Goal: Feedback & Contribution: Leave review/rating

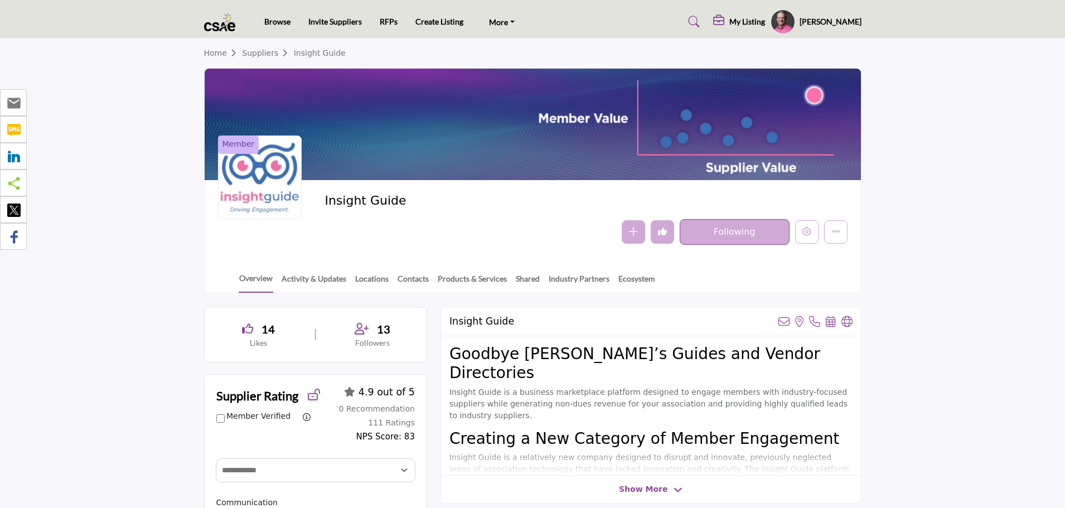
select select "Select Partner"
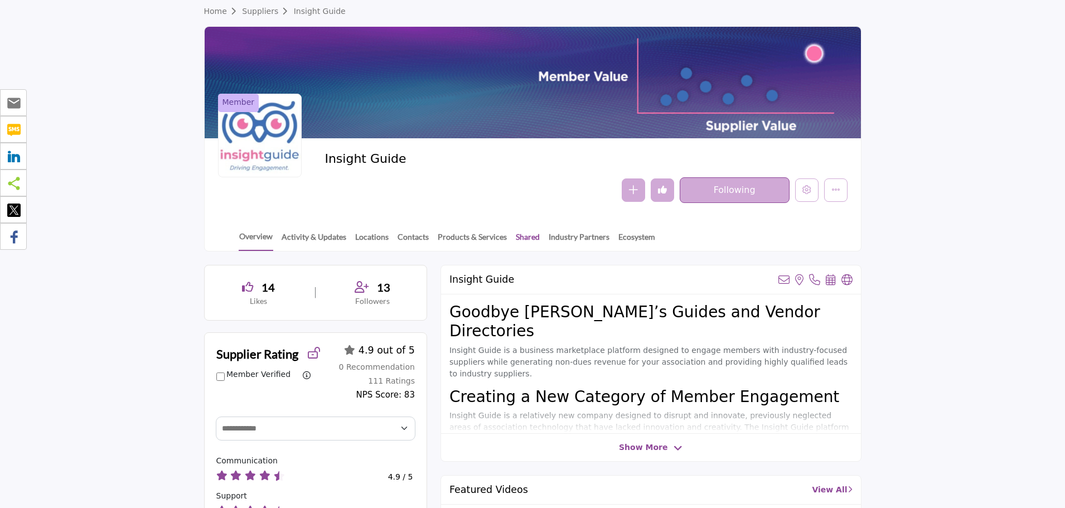
scroll to position [112, 0]
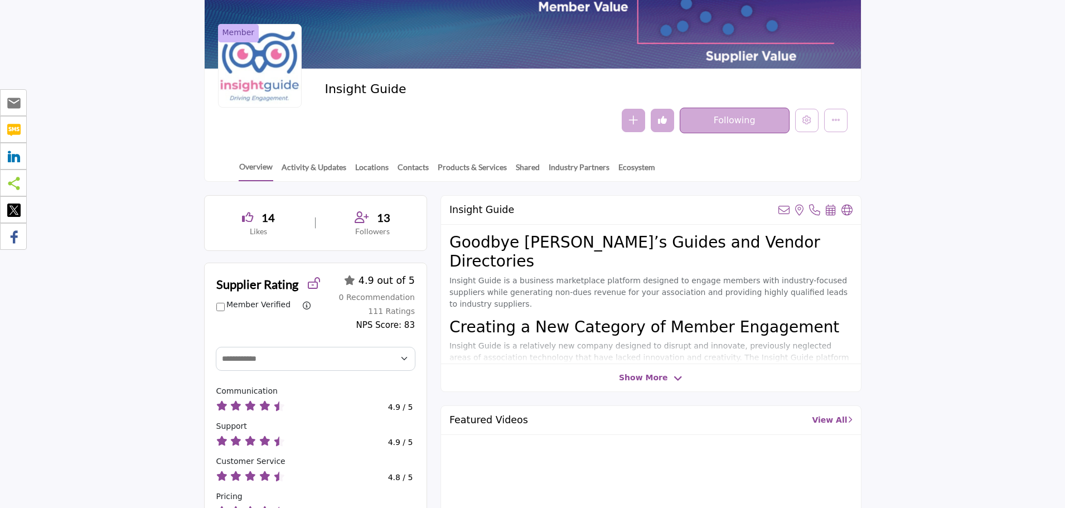
click at [636, 377] on span "Show More" at bounding box center [643, 378] width 49 height 12
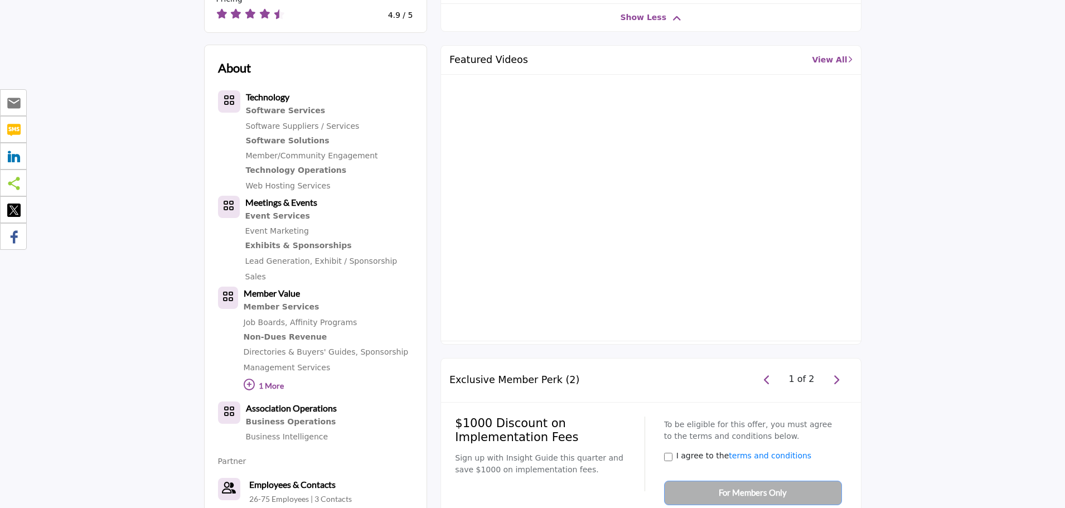
scroll to position [614, 0]
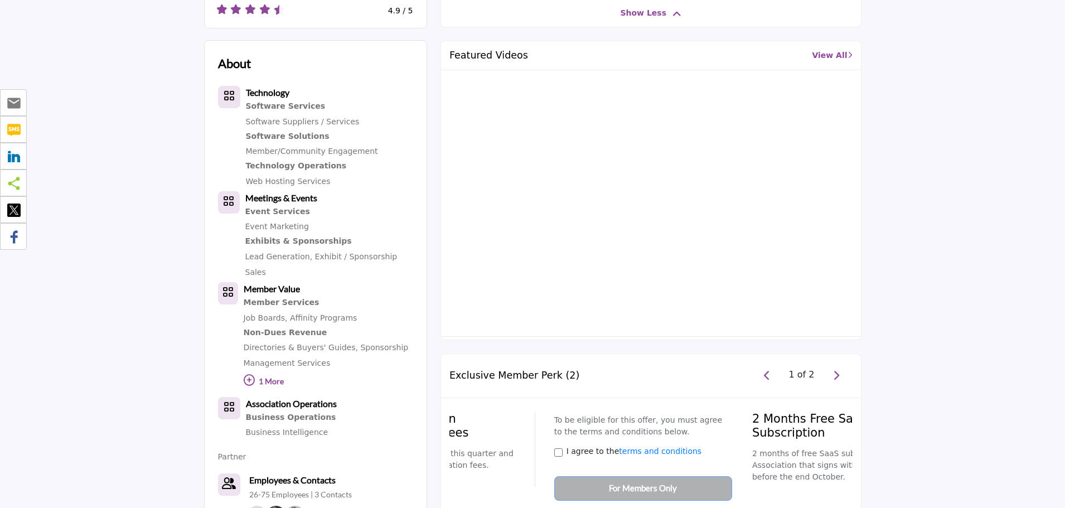
drag, startPoint x: 559, startPoint y: 409, endPoint x: 456, endPoint y: 392, distance: 104.5
click at [456, 412] on div "$1000 Discount on Implementation Fees Sign up with Insight Guide this quarter a…" at bounding box center [440, 449] width 190 height 75
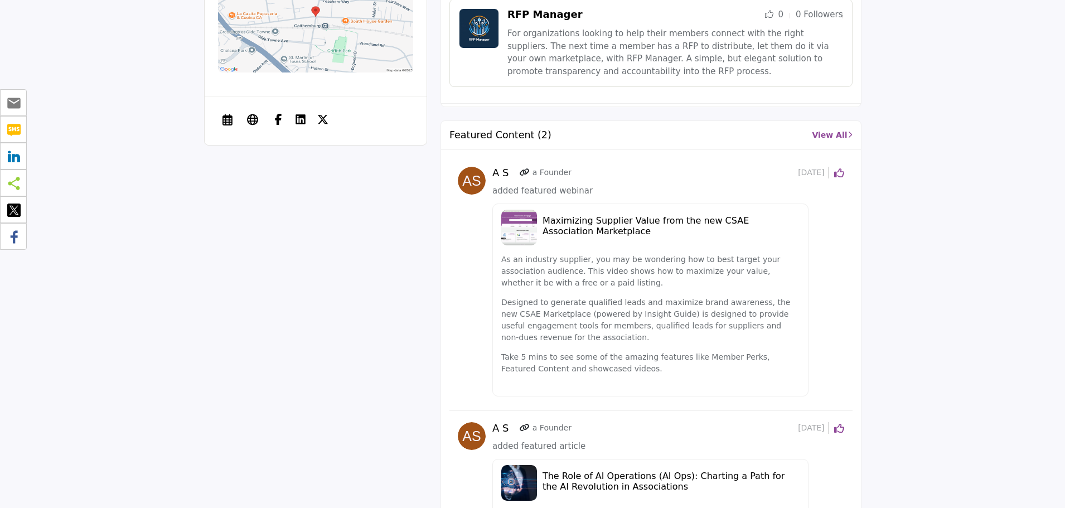
scroll to position [1283, 0]
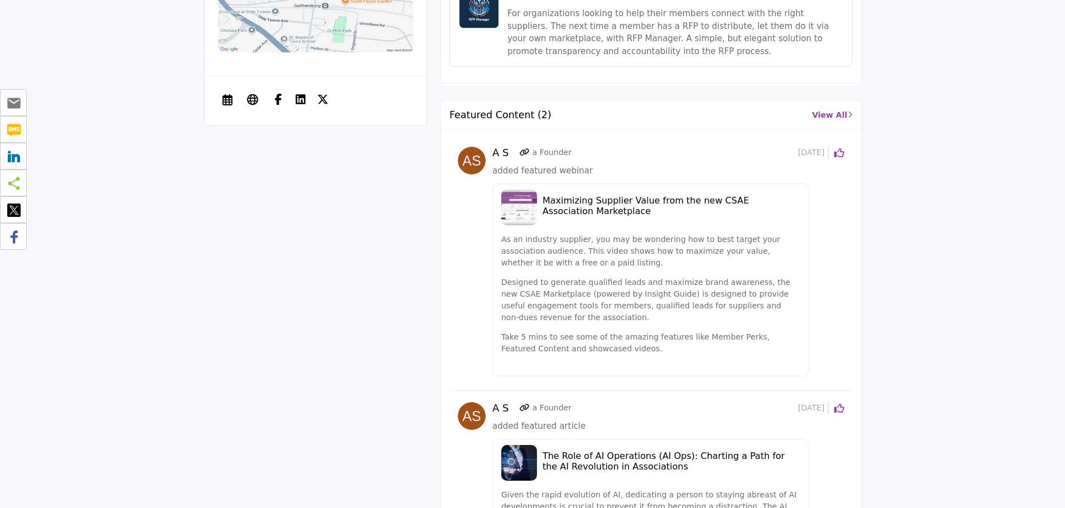
click at [567, 195] on h5 "Maximizing Supplier Value from the new CSAE Association Marketplace" at bounding box center [671, 205] width 257 height 21
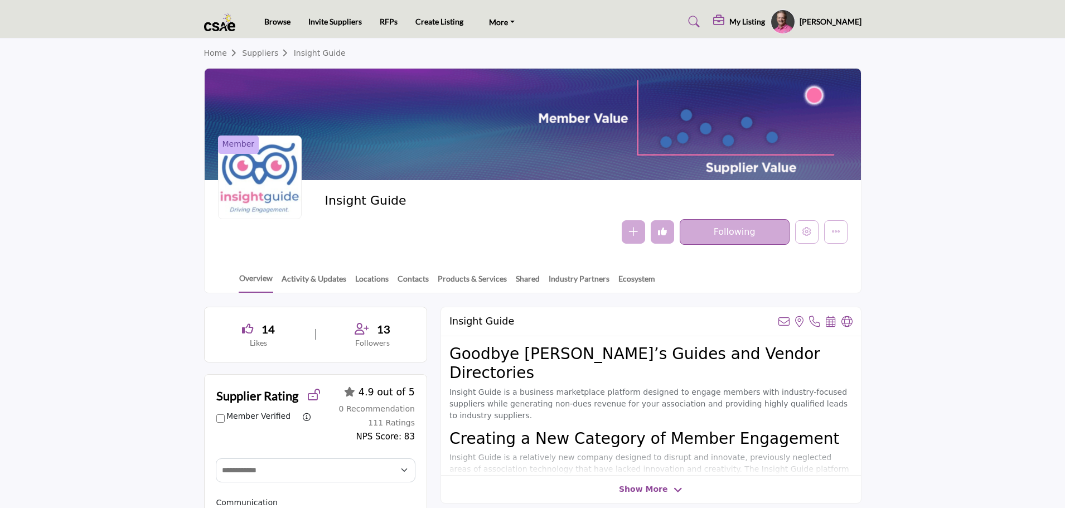
select select "Select Partner"
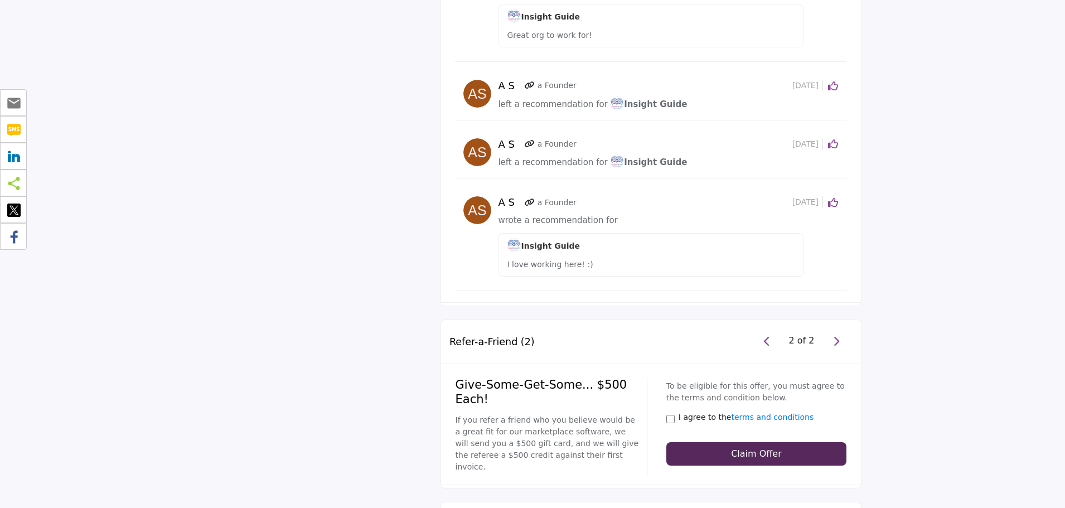
scroll to position [1897, 0]
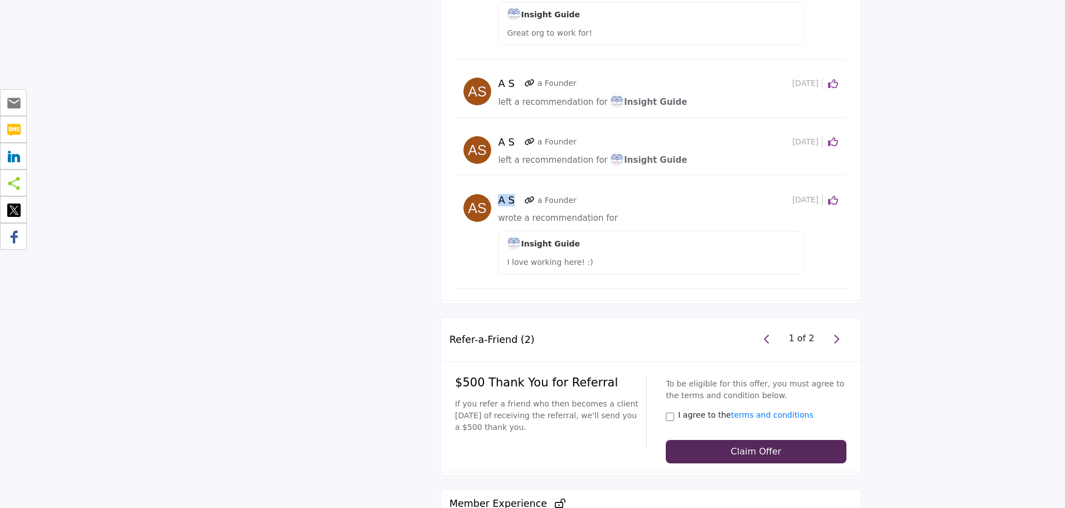
drag, startPoint x: 499, startPoint y: 189, endPoint x: 515, endPoint y: 187, distance: 15.7
click at [515, 194] on h5 "A S" at bounding box center [509, 200] width 23 height 12
click at [506, 194] on h5 "A S" at bounding box center [509, 200] width 23 height 12
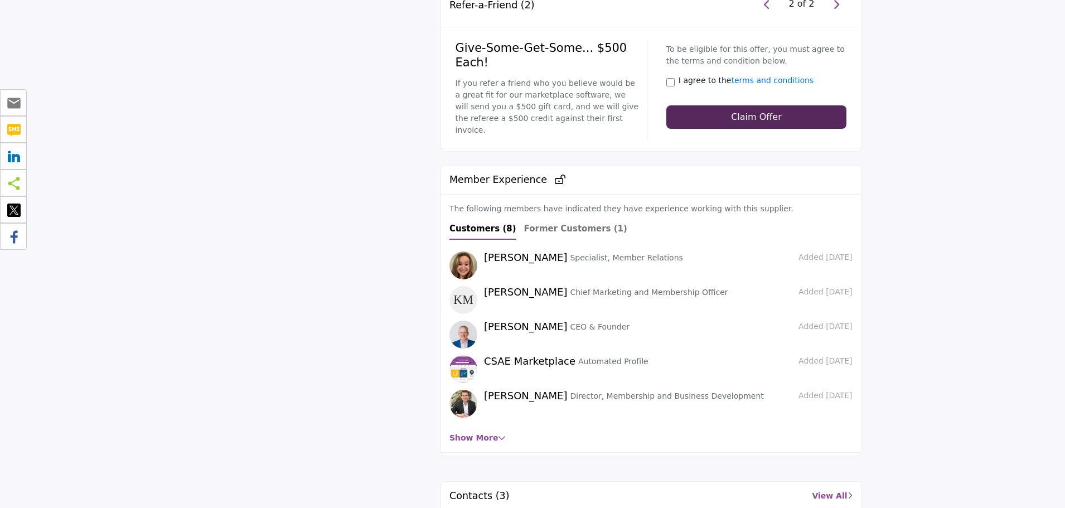
scroll to position [2287, 0]
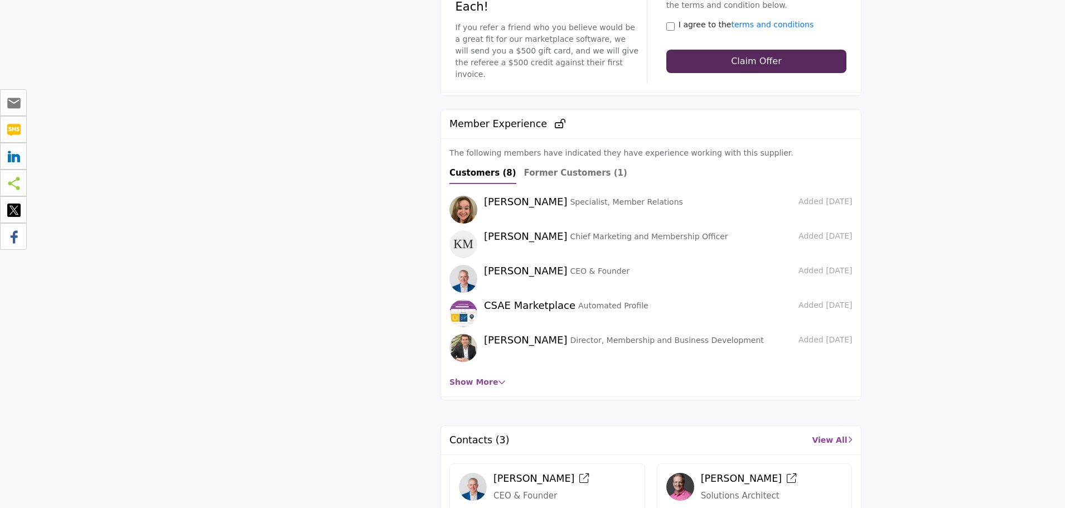
click at [479, 378] on link "Show More" at bounding box center [478, 382] width 56 height 9
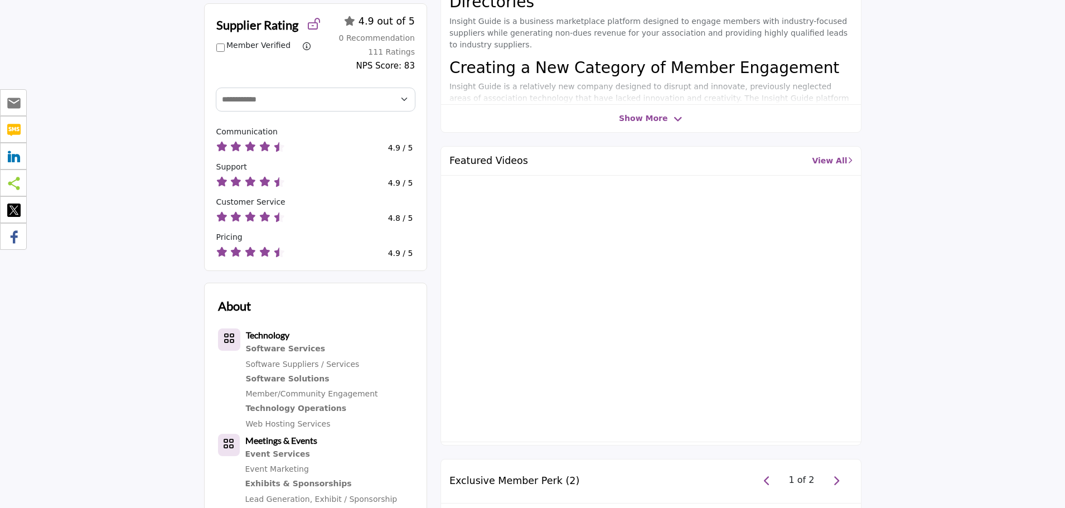
scroll to position [0, 0]
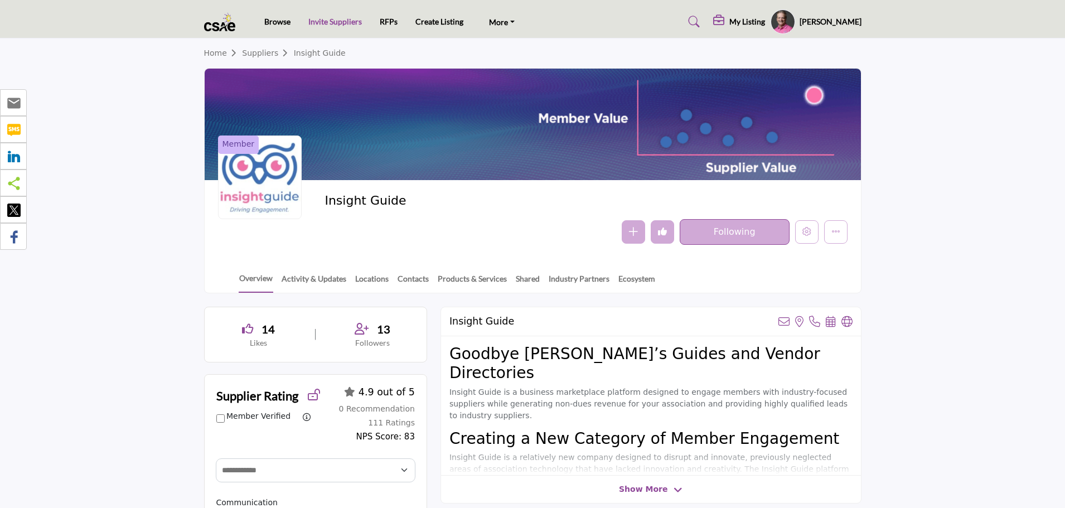
click at [340, 25] on link "Invite Suppliers" at bounding box center [335, 21] width 54 height 9
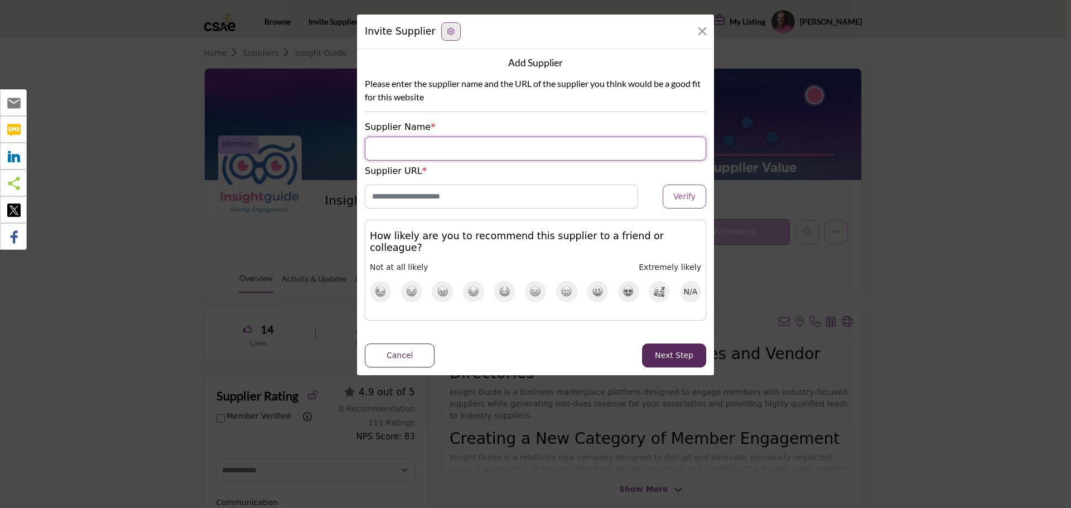
click at [464, 145] on input "Supplier Name" at bounding box center [535, 149] width 341 height 24
type input "*******"
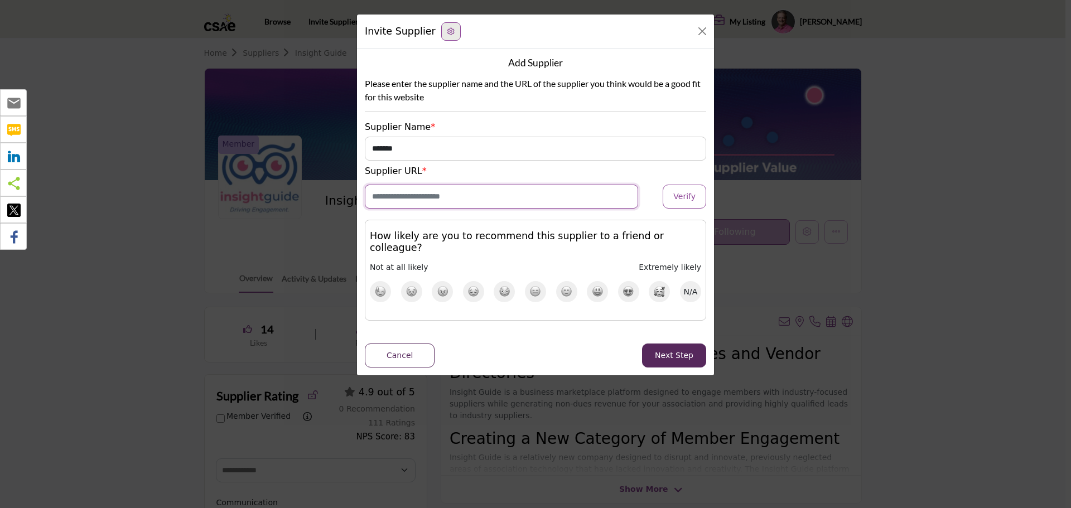
click at [468, 191] on input "Enter Website URL" at bounding box center [501, 197] width 273 height 24
type input "**********"
click at [662, 286] on img at bounding box center [660, 291] width 12 height 11
click at [701, 32] on button "Close" at bounding box center [702, 31] width 16 height 16
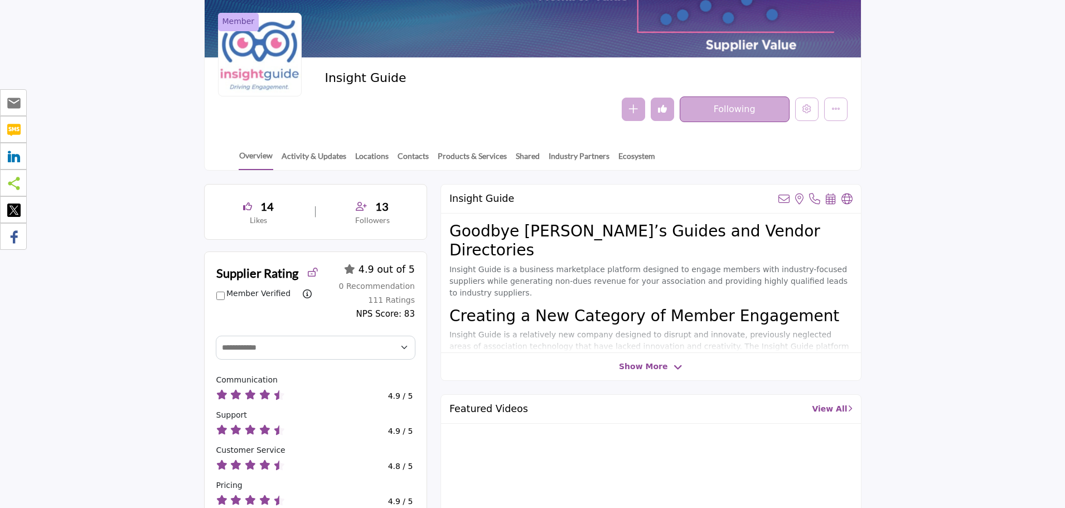
scroll to position [112, 0]
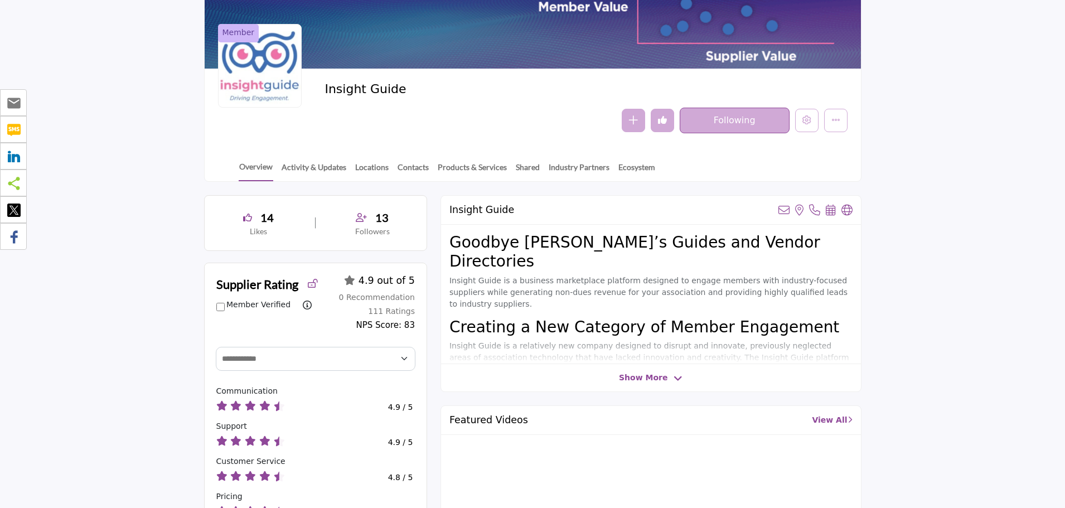
click at [662, 124] on icon "Undo like" at bounding box center [662, 119] width 9 height 9
click at [662, 124] on icon "Like" at bounding box center [662, 119] width 9 height 9
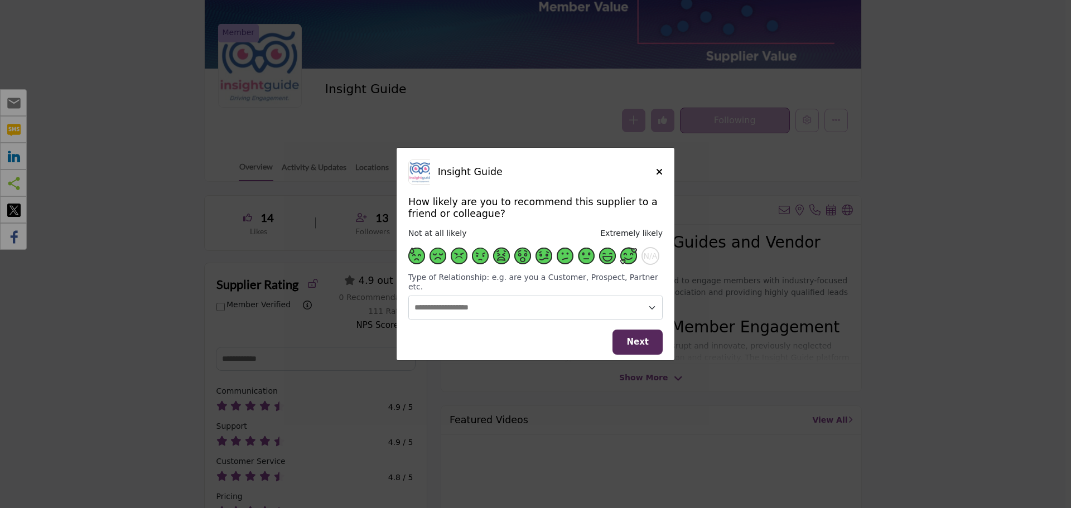
click at [628, 264] on span "Supplier Rating and Recommendation Modal for Insight Guide" at bounding box center [628, 256] width 17 height 17
click at [592, 308] on select "**********" at bounding box center [535, 308] width 254 height 24
click at [408, 296] on select "**********" at bounding box center [535, 308] width 254 height 24
click at [634, 340] on span "Next" at bounding box center [637, 342] width 22 height 10
click at [626, 335] on button "Next" at bounding box center [637, 342] width 50 height 25
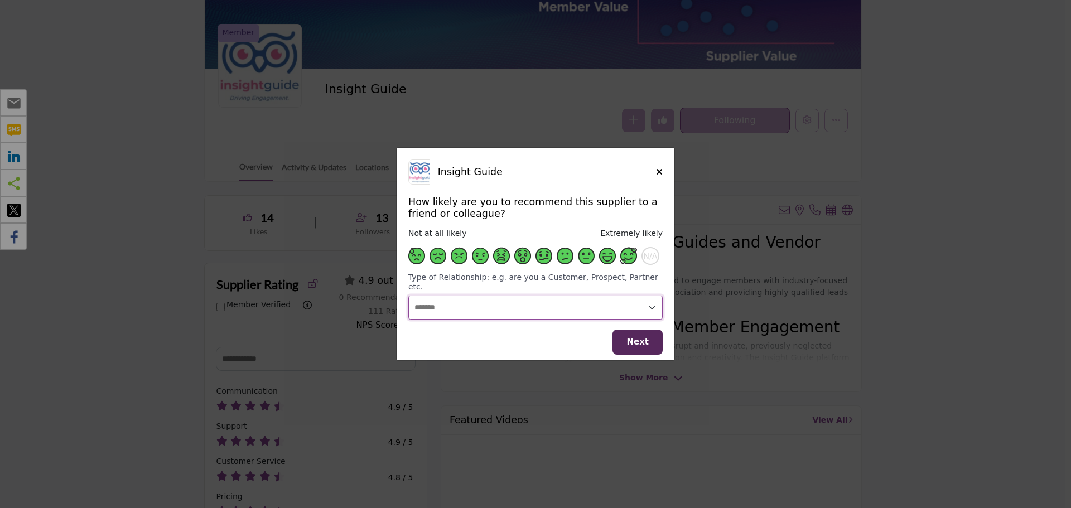
click at [614, 301] on select "**********" at bounding box center [535, 308] width 254 height 24
select select "**********"
click at [408, 296] on select "**********" at bounding box center [535, 308] width 254 height 24
click at [435, 259] on span "Supplier Rating and Recommendation Modal for Insight Guide" at bounding box center [438, 256] width 17 height 17
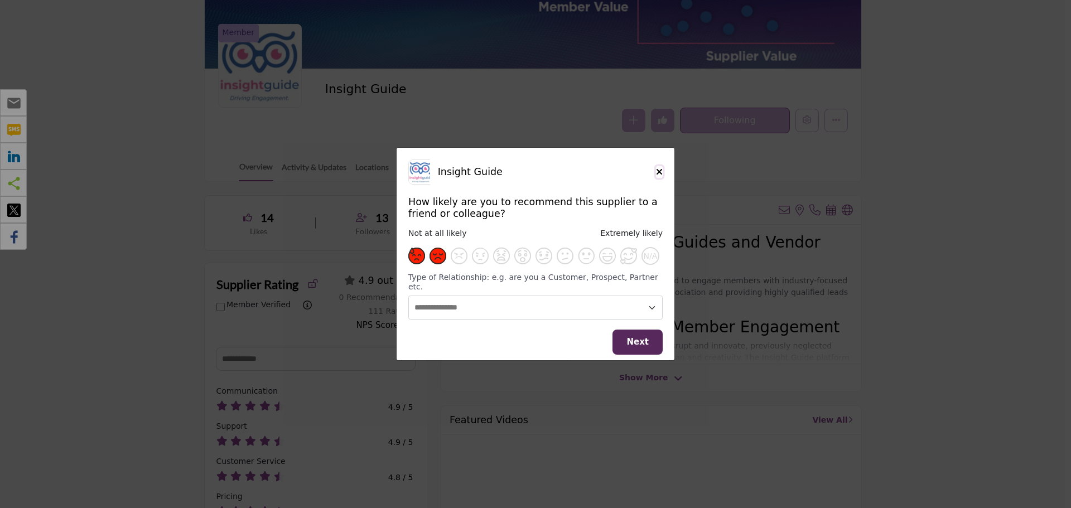
click at [657, 176] on icon "Close" at bounding box center [659, 171] width 7 height 9
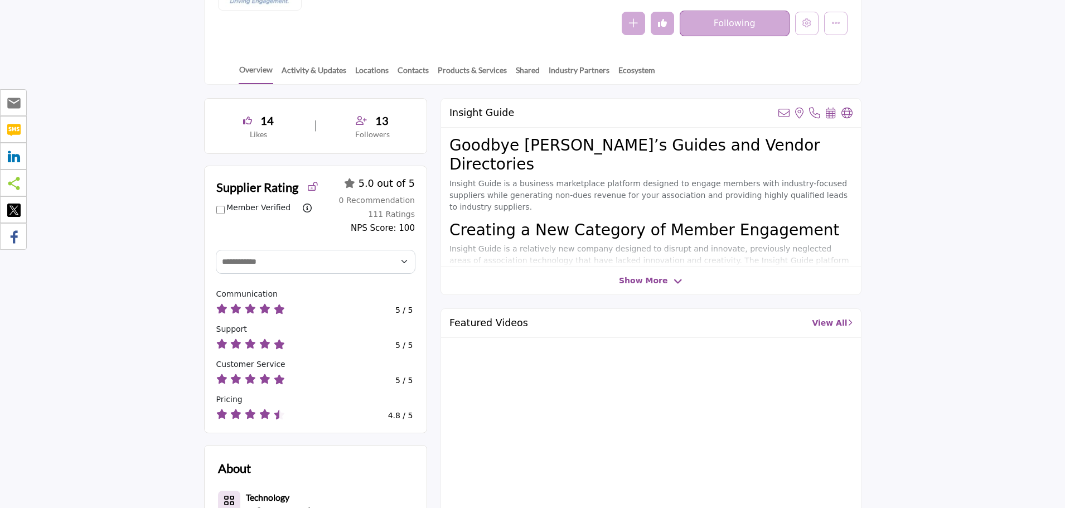
scroll to position [0, 0]
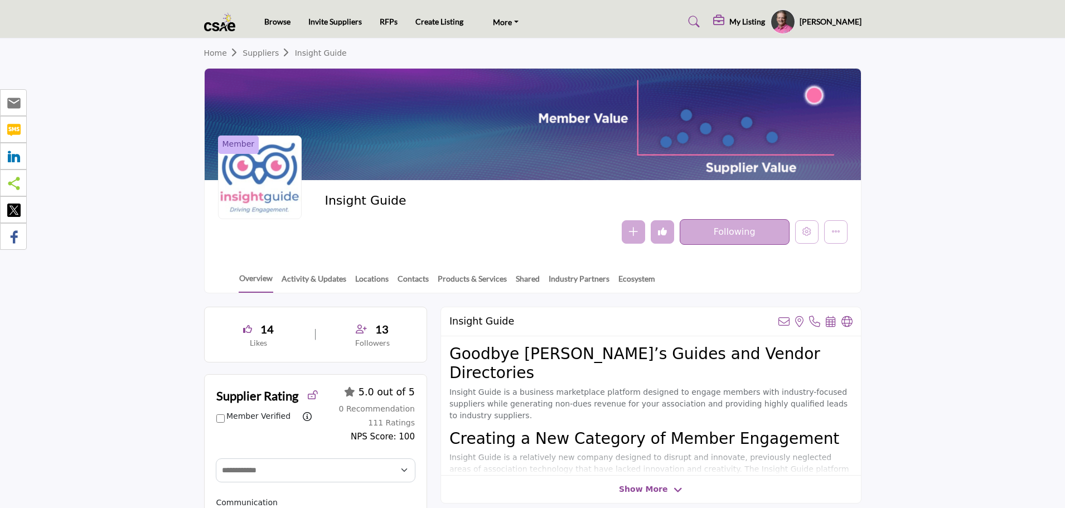
click at [760, 26] on h5 "My Listing" at bounding box center [748, 22] width 36 height 10
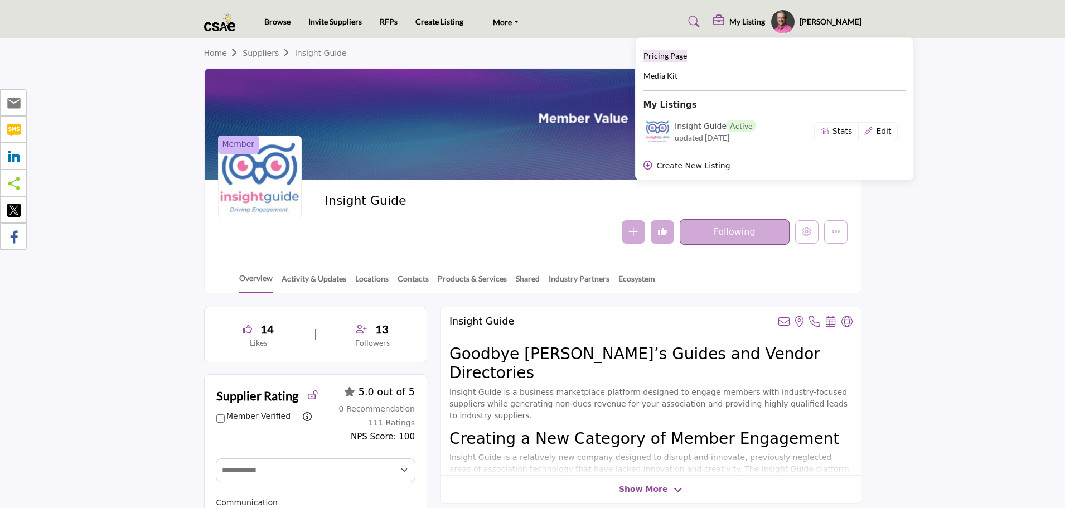
click at [687, 56] on span "Pricing Page" at bounding box center [666, 55] width 44 height 9
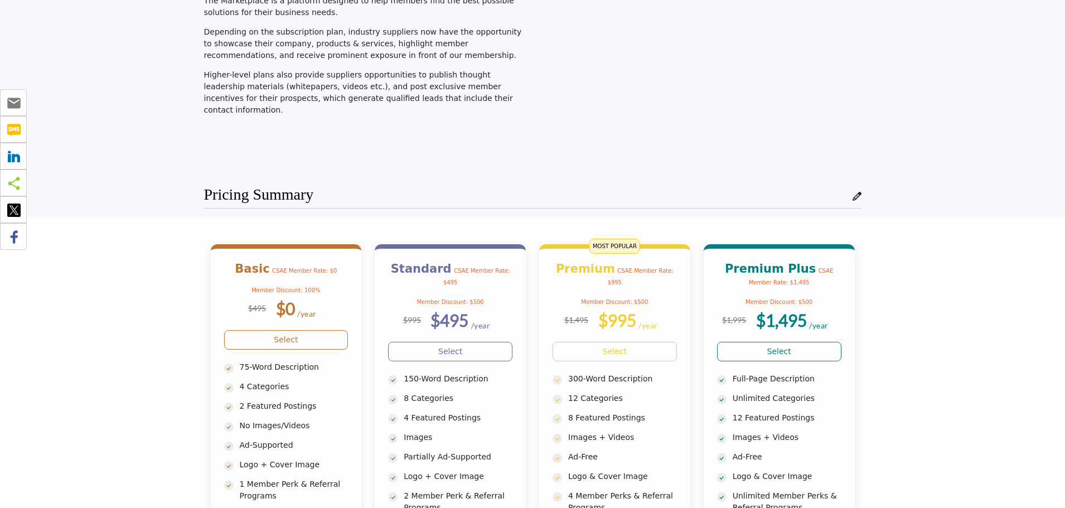
scroll to position [167, 0]
